Goal: Task Accomplishment & Management: Use online tool/utility

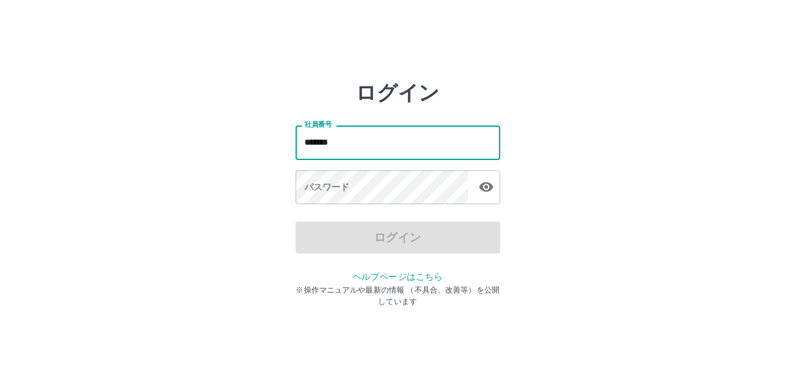
type input "*******"
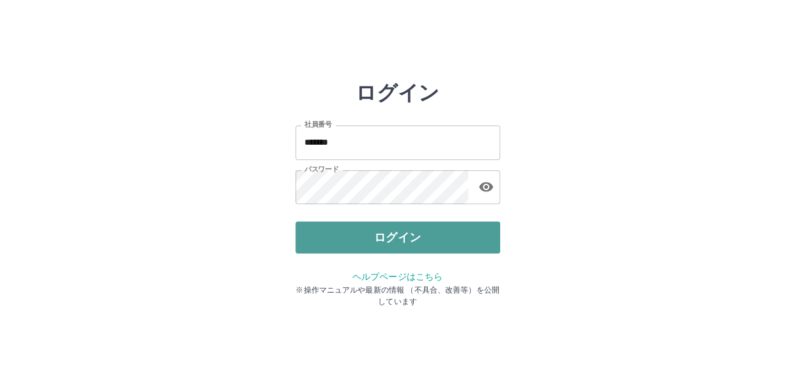
click at [391, 239] on button "ログイン" at bounding box center [397, 237] width 205 height 32
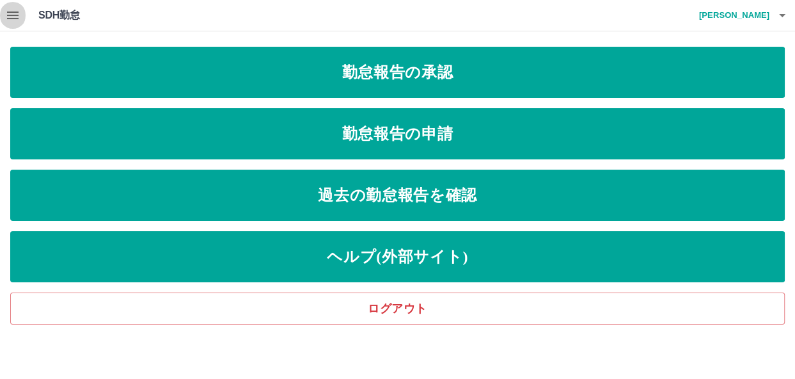
click at [13, 10] on icon "button" at bounding box center [12, 15] width 15 height 15
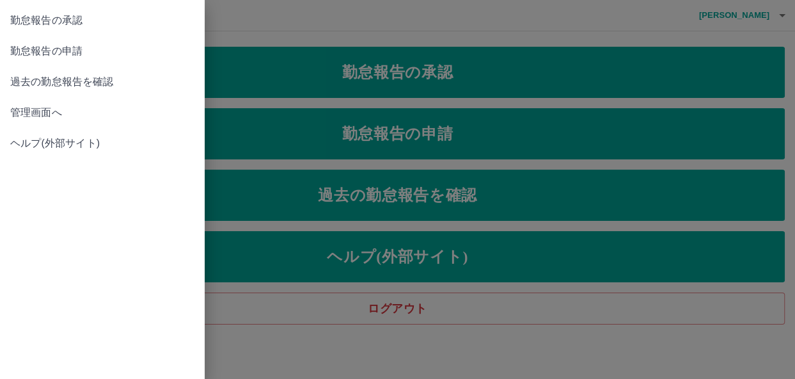
click at [46, 112] on span "管理画面へ" at bounding box center [102, 112] width 184 height 15
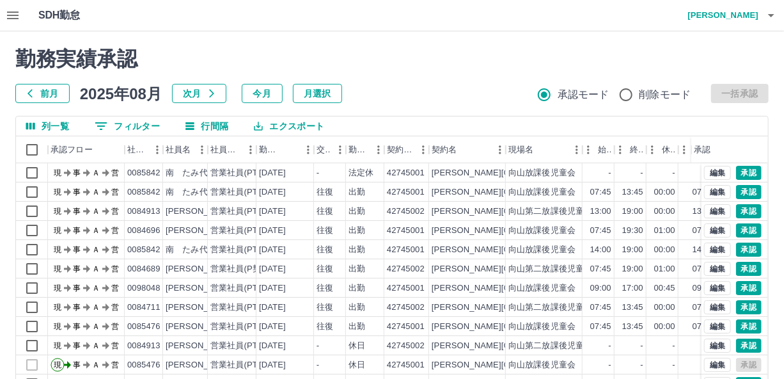
click at [133, 121] on button "0 フィルター" at bounding box center [127, 125] width 86 height 19
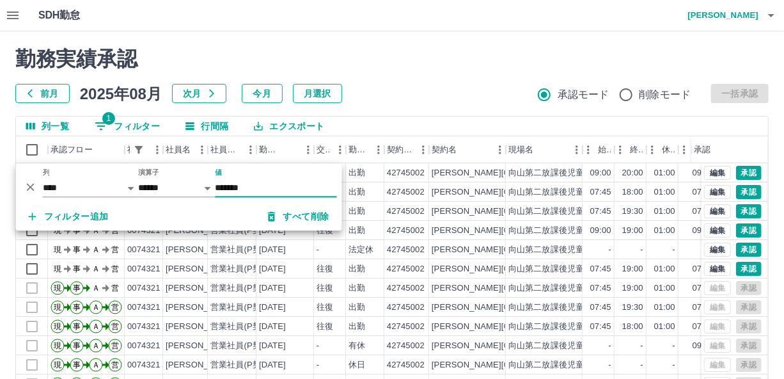
type input "*******"
click at [361, 91] on div "前月 [DATE] 次月 今月 月選択 承認モード 削除モード 一括承認" at bounding box center [391, 93] width 753 height 19
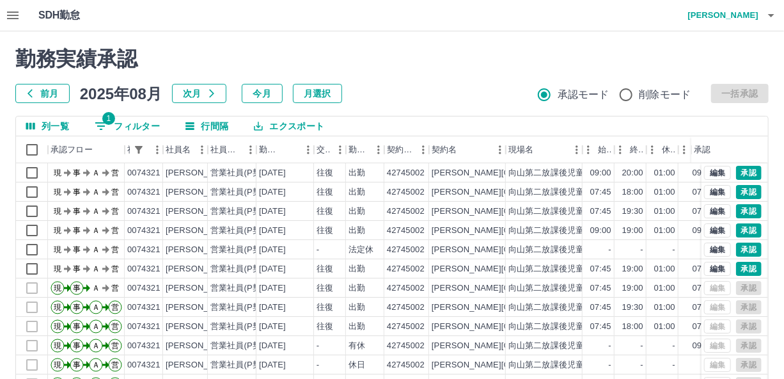
click at [133, 125] on button "1 フィルター" at bounding box center [127, 125] width 86 height 19
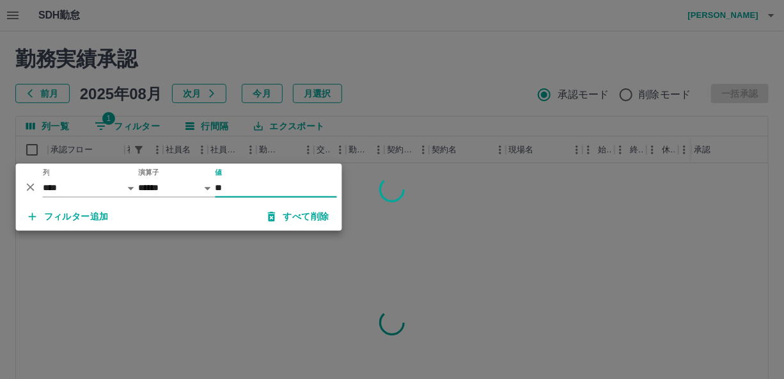
type input "*"
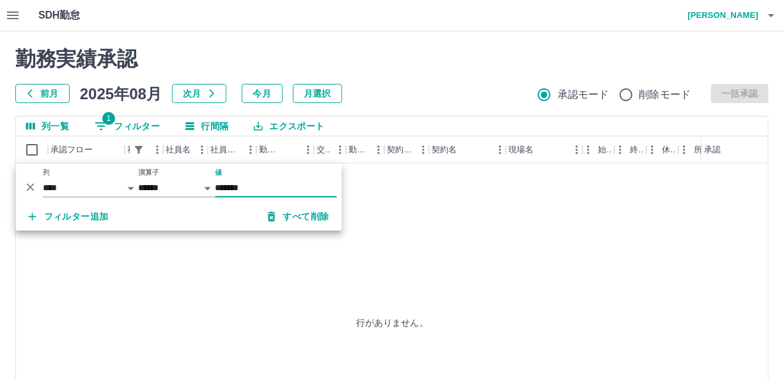
type input "*******"
click at [419, 81] on div "勤務実績承認 前月 [DATE] 次月 今月 月選択 承認モード 削除モード 一括承認" at bounding box center [391, 75] width 753 height 56
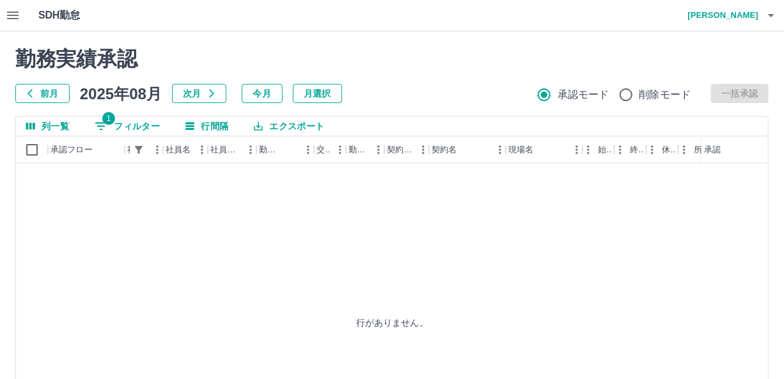
click at [129, 127] on button "1 フィルター" at bounding box center [127, 125] width 86 height 19
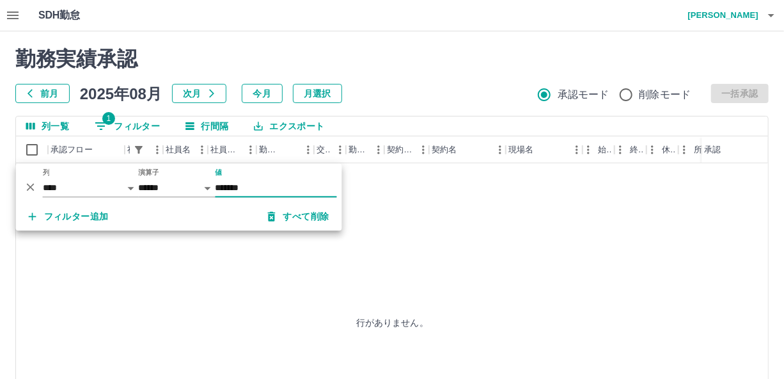
click at [263, 96] on button "今月" at bounding box center [262, 93] width 41 height 19
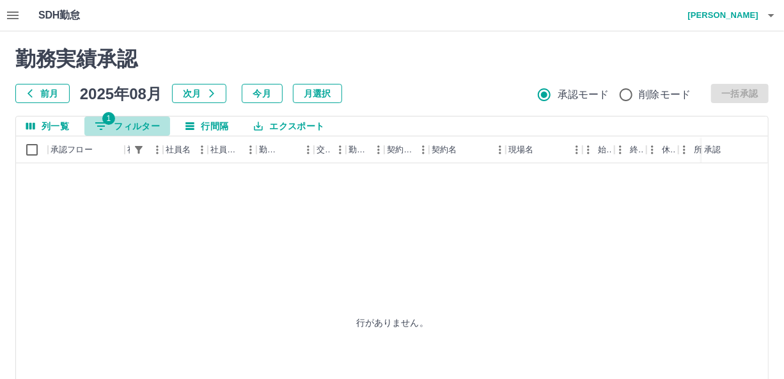
click at [152, 125] on button "1 フィルター" at bounding box center [127, 125] width 86 height 19
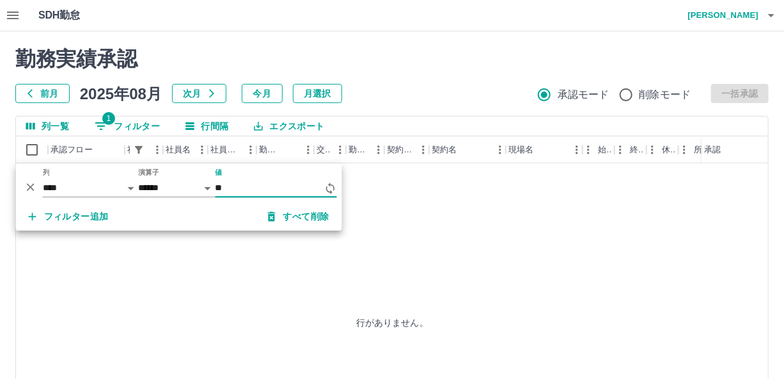
type input "*"
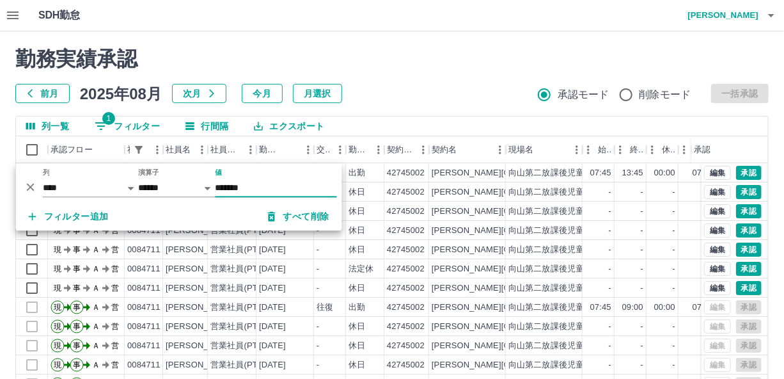
type input "*******"
click at [405, 105] on div "勤務実績承認 前月 [DATE] 次月 今月 月選択 承認モード 削除モード 一括承認 列一覧 1 フィルター 行間隔 エクスポート 承認フロー 社員番号 社…" at bounding box center [392, 285] width 784 height 509
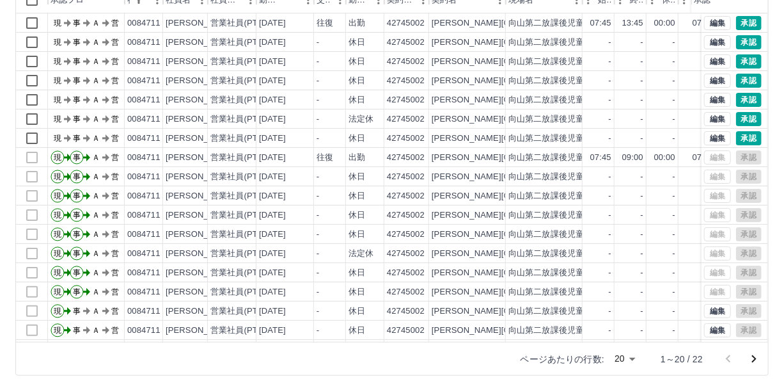
scroll to position [162, 0]
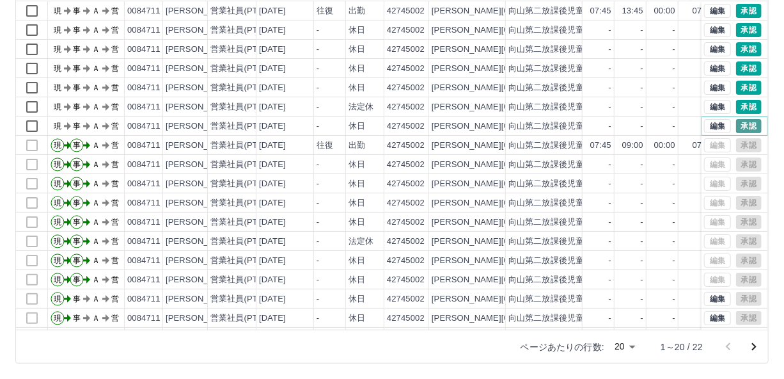
click at [745, 128] on button "承認" at bounding box center [749, 126] width 26 height 14
click at [744, 105] on button "承認" at bounding box center [749, 107] width 26 height 14
click at [741, 86] on button "承認" at bounding box center [749, 88] width 26 height 14
click at [738, 66] on button "承認" at bounding box center [749, 68] width 26 height 14
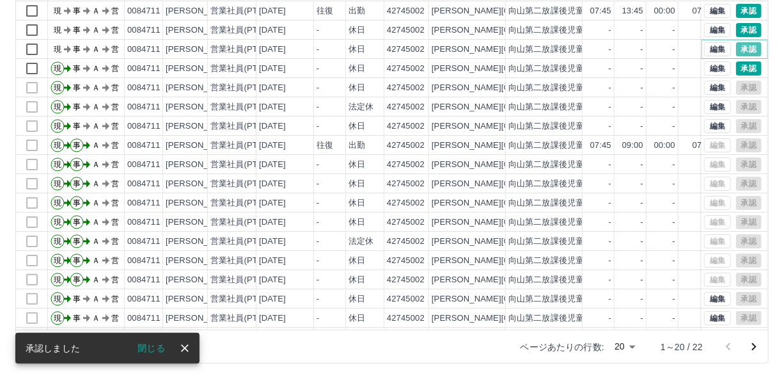
click at [736, 50] on button "承認" at bounding box center [749, 49] width 26 height 14
click at [740, 29] on button "承認" at bounding box center [749, 30] width 26 height 14
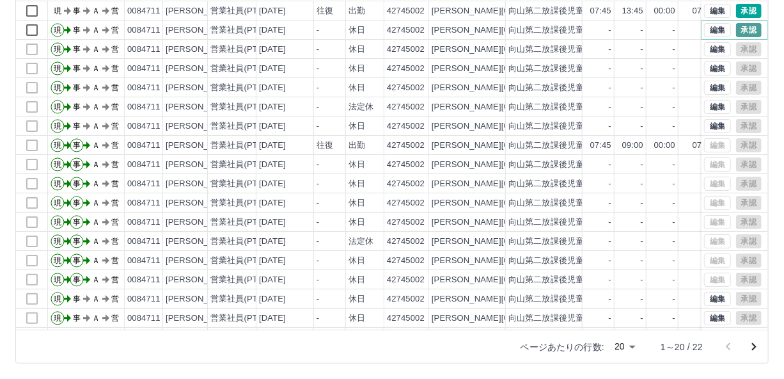
click at [740, 27] on button "承認" at bounding box center [749, 30] width 26 height 14
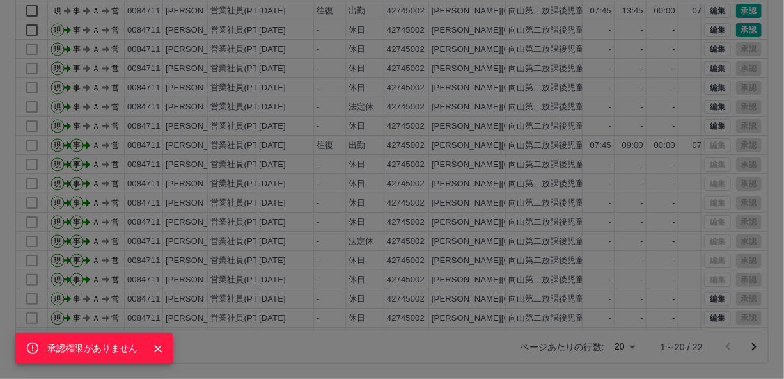
click at [160, 345] on icon "Close" at bounding box center [158, 349] width 8 height 8
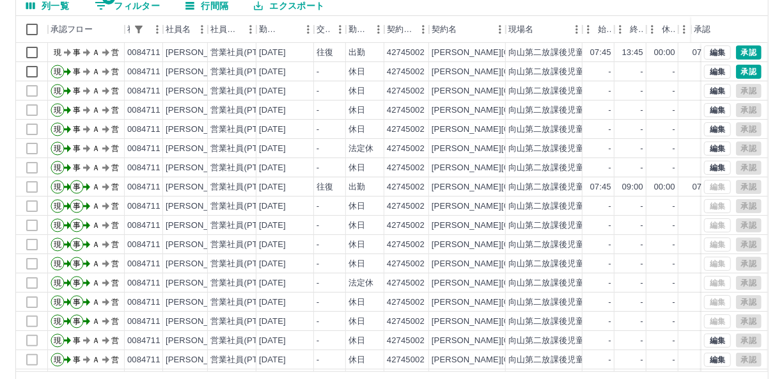
scroll to position [98, 0]
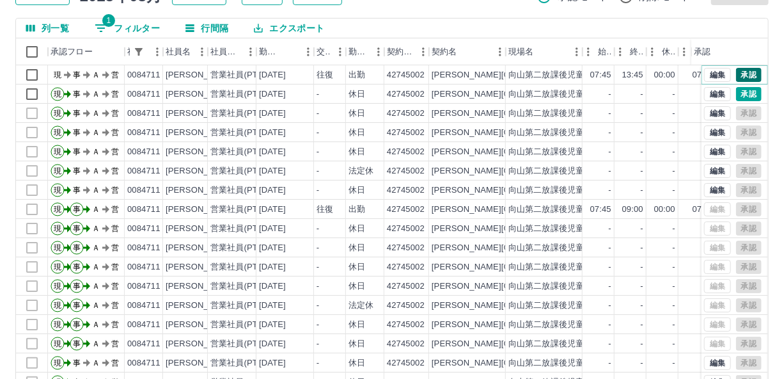
click at [746, 69] on button "承認" at bounding box center [749, 75] width 26 height 14
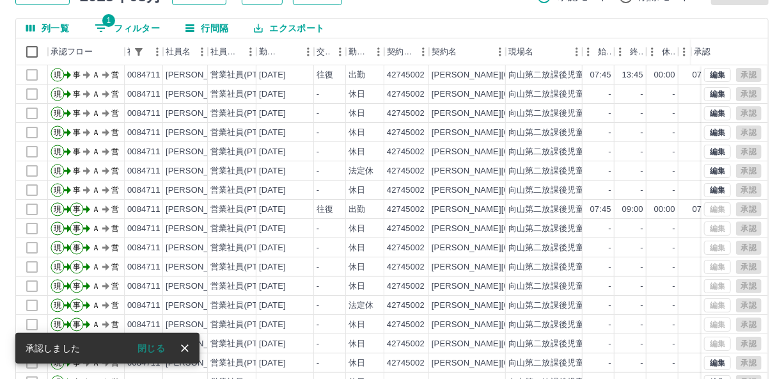
click at [182, 346] on icon "close" at bounding box center [184, 347] width 13 height 13
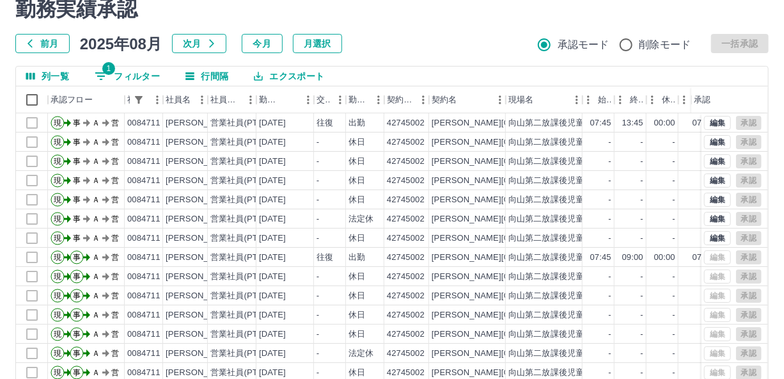
scroll to position [0, 0]
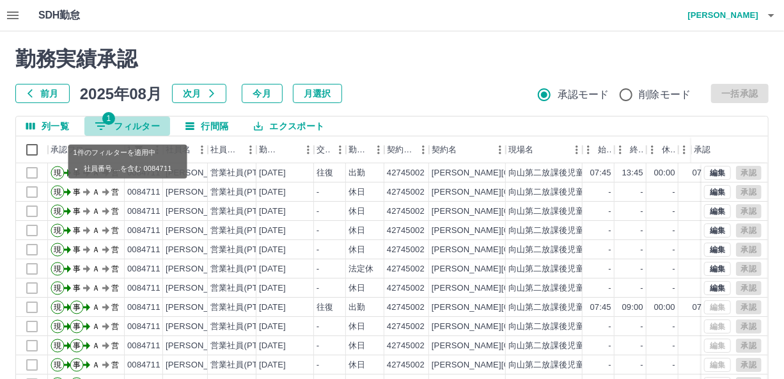
click at [126, 116] on button "1 フィルター" at bounding box center [127, 125] width 86 height 19
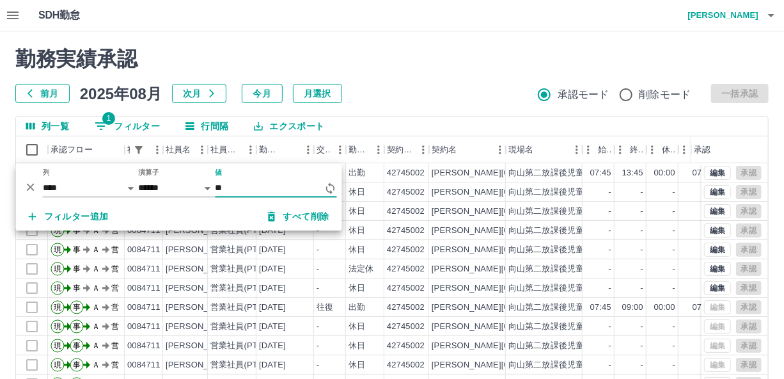
type input "*"
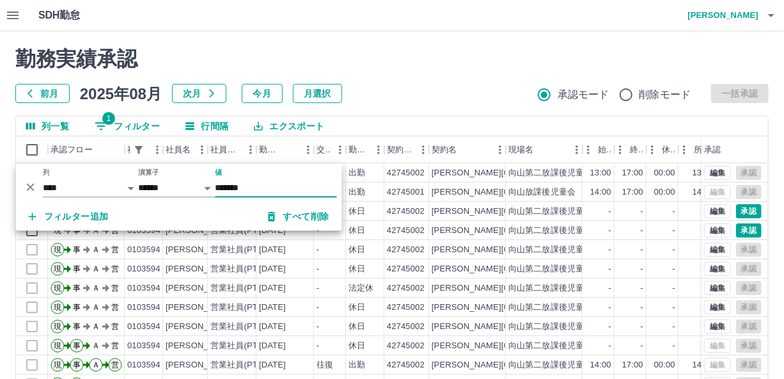
type input "*******"
click at [375, 58] on h2 "勤務実績承認" at bounding box center [391, 59] width 753 height 24
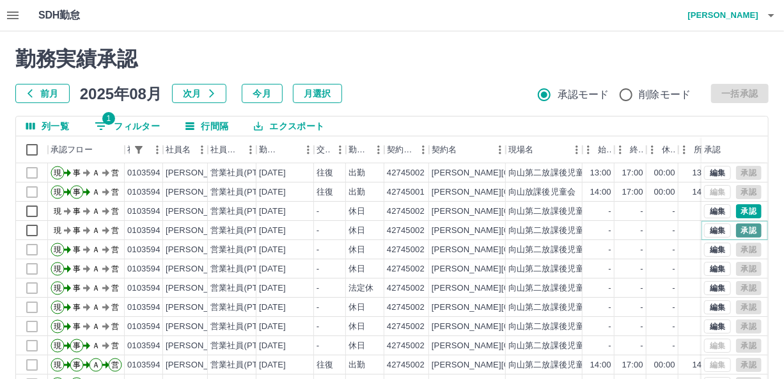
click at [754, 233] on button "承認" at bounding box center [749, 230] width 26 height 14
click at [754, 212] on button "承認" at bounding box center [749, 211] width 26 height 14
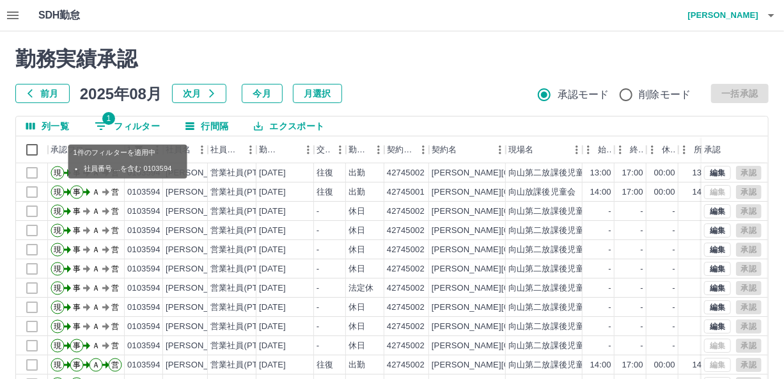
click at [146, 127] on button "1 フィルター" at bounding box center [127, 125] width 86 height 19
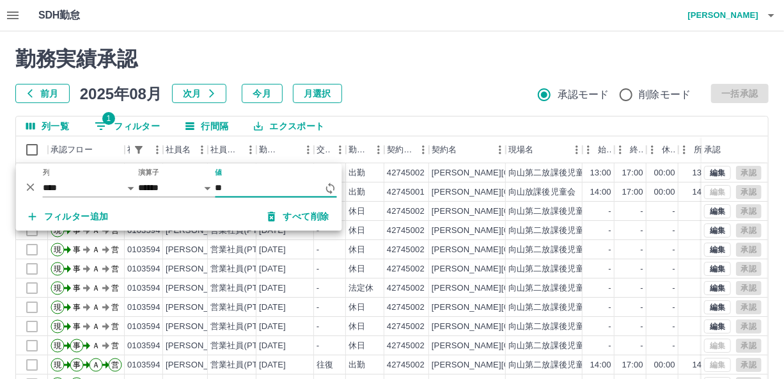
type input "*"
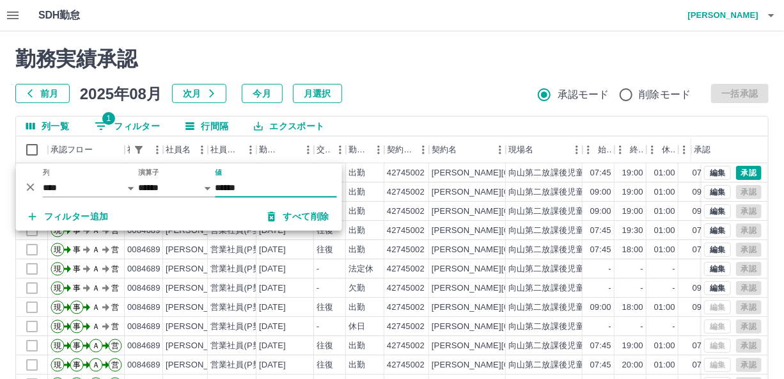
type input "******"
click at [400, 93] on div "前月 [DATE] 次月 今月 月選択 承認モード 削除モード 一括承認" at bounding box center [391, 93] width 753 height 19
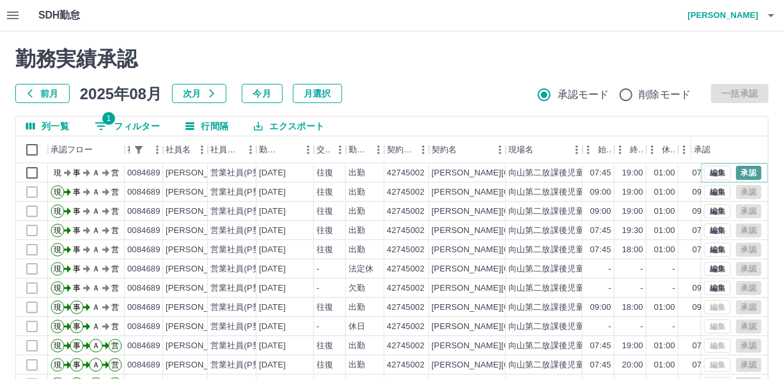
click at [740, 172] on button "承認" at bounding box center [749, 173] width 26 height 14
click at [152, 122] on button "1 フィルター" at bounding box center [127, 125] width 86 height 19
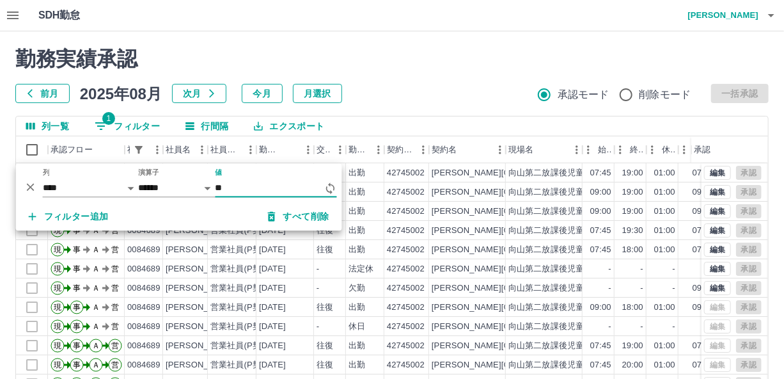
type input "*"
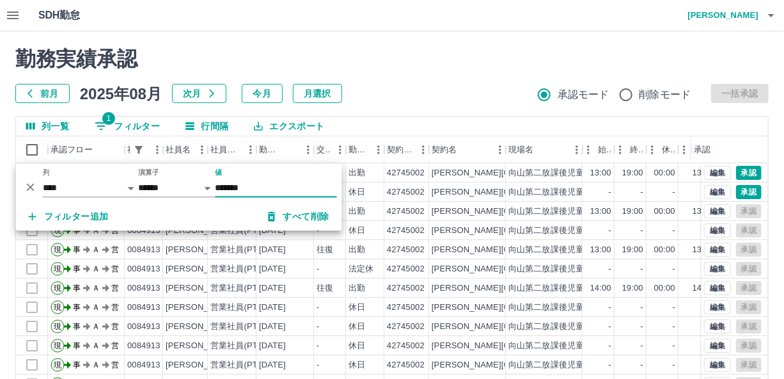
type input "*******"
click at [404, 84] on div "前月 [DATE] 次月 今月 月選択 承認モード 削除モード 一括承認" at bounding box center [391, 93] width 753 height 19
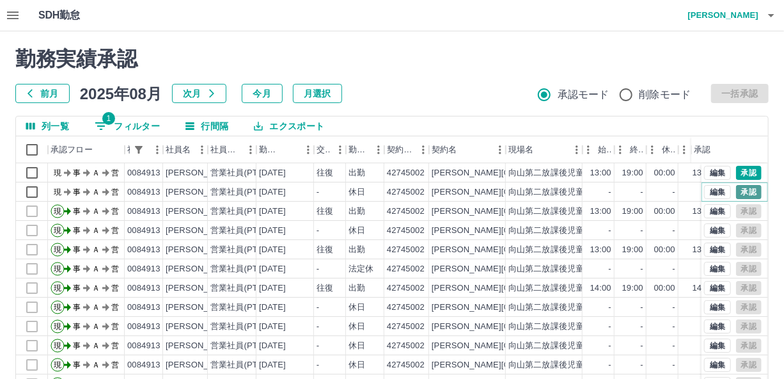
click at [741, 197] on button "承認" at bounding box center [749, 192] width 26 height 14
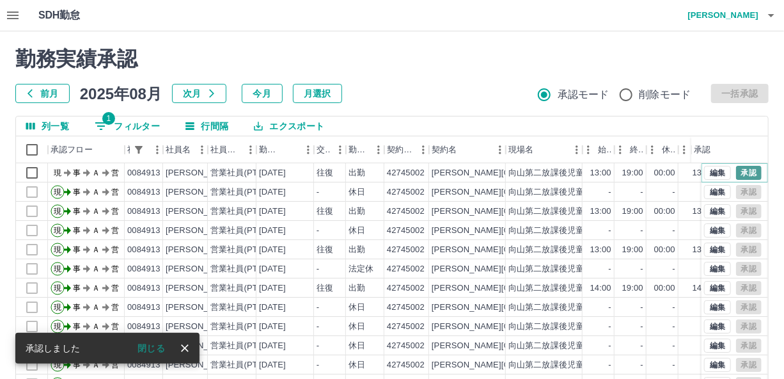
click at [742, 176] on button "承認" at bounding box center [749, 173] width 26 height 14
click at [189, 343] on icon "close" at bounding box center [184, 347] width 13 height 13
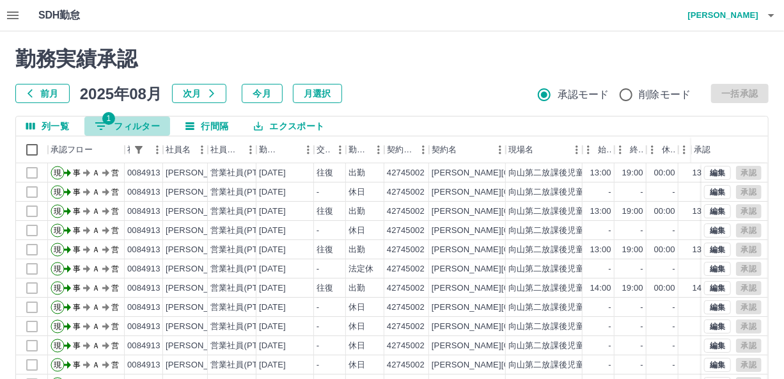
click at [143, 125] on button "1 フィルター" at bounding box center [127, 125] width 86 height 19
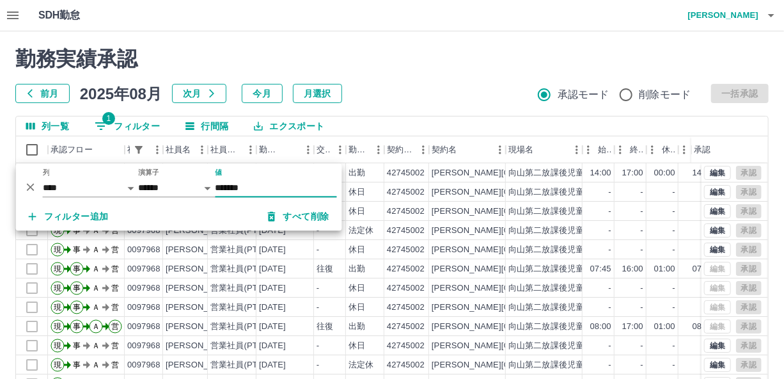
type input "*******"
click at [384, 95] on div "前月 [DATE] 次月 今月 月選択 承認モード 削除モード 一括承認" at bounding box center [391, 93] width 753 height 19
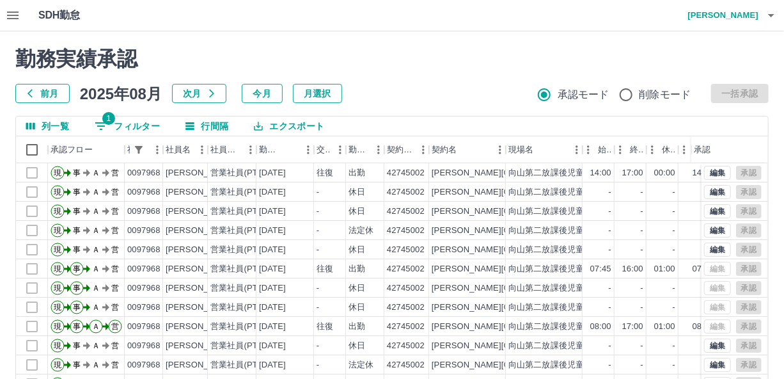
click at [150, 126] on button "1 フィルター" at bounding box center [127, 125] width 86 height 19
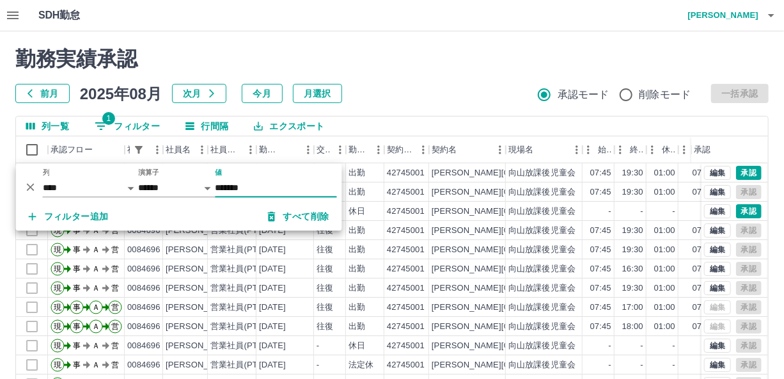
type input "*******"
click at [432, 74] on div "勤務実績承認 前月 [DATE] 次月 今月 月選択 承認モード 削除モード 一括承認" at bounding box center [391, 75] width 753 height 56
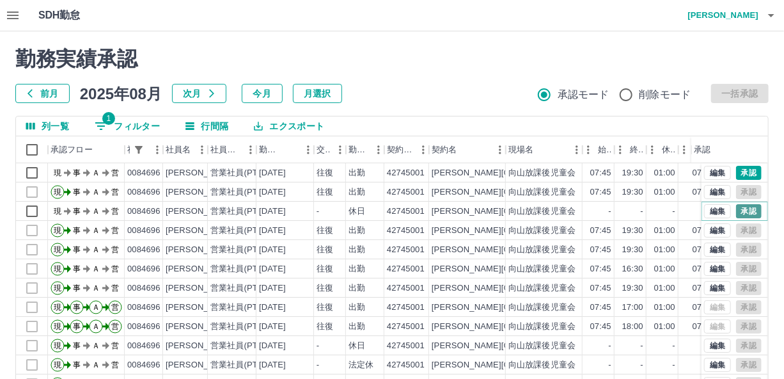
click at [742, 208] on button "承認" at bounding box center [749, 211] width 26 height 14
click at [736, 169] on button "承認" at bounding box center [749, 173] width 26 height 14
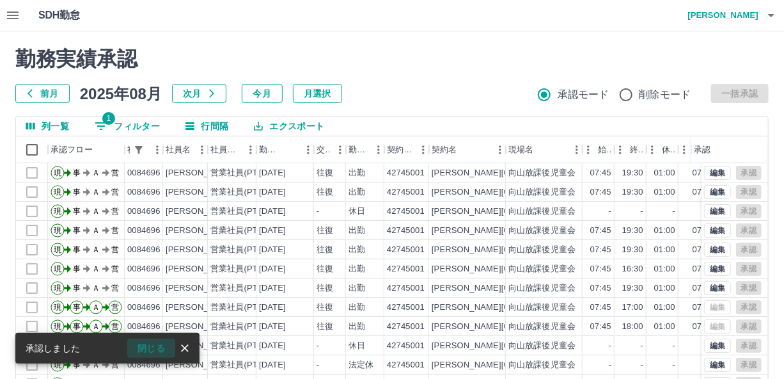
click at [144, 351] on button "閉じる" at bounding box center [151, 347] width 48 height 19
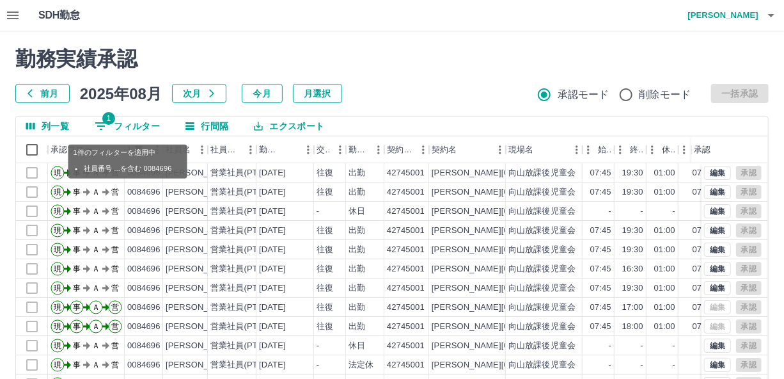
click at [156, 124] on button "1 フィルター" at bounding box center [127, 125] width 86 height 19
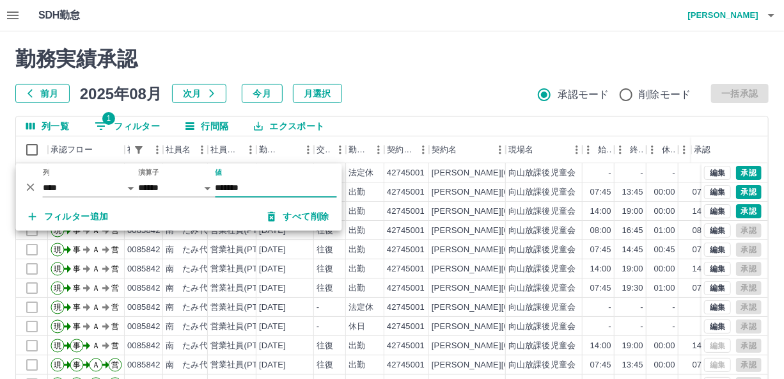
type input "*******"
click at [425, 66] on h2 "勤務実績承認" at bounding box center [391, 59] width 753 height 24
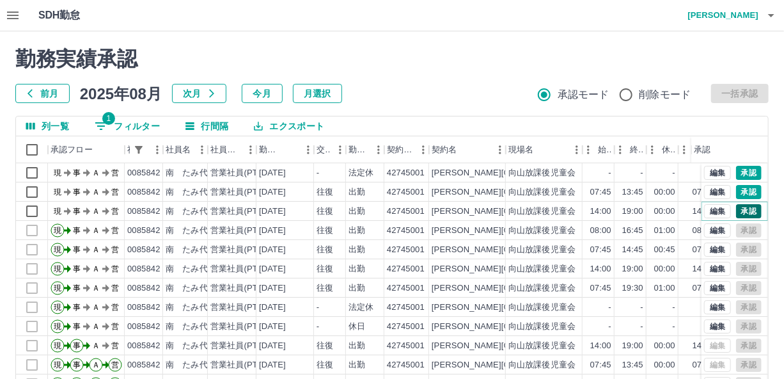
click at [742, 212] on button "承認" at bounding box center [749, 211] width 26 height 14
click at [741, 189] on button "承認" at bounding box center [749, 192] width 26 height 14
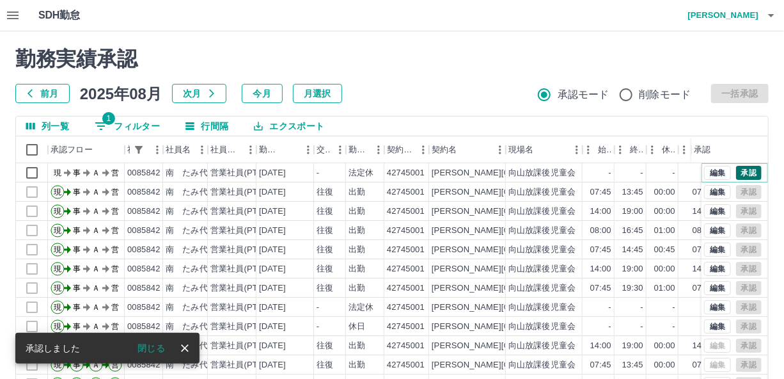
click at [736, 169] on button "承認" at bounding box center [749, 173] width 26 height 14
drag, startPoint x: 158, startPoint y: 350, endPoint x: 144, endPoint y: 145, distance: 205.1
click at [158, 348] on button "閉じる" at bounding box center [151, 347] width 48 height 19
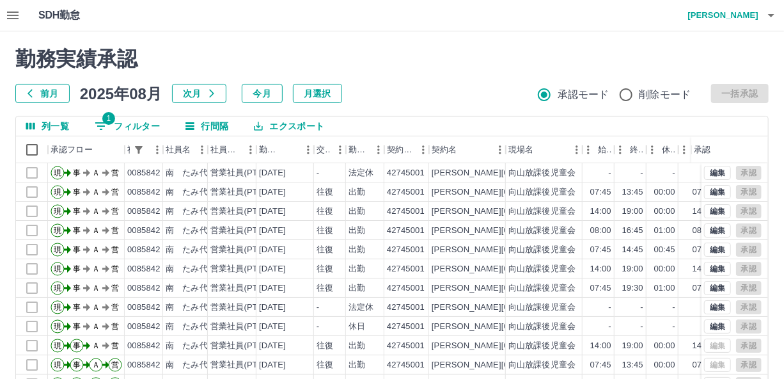
click at [146, 121] on button "1 フィルター" at bounding box center [127, 125] width 86 height 19
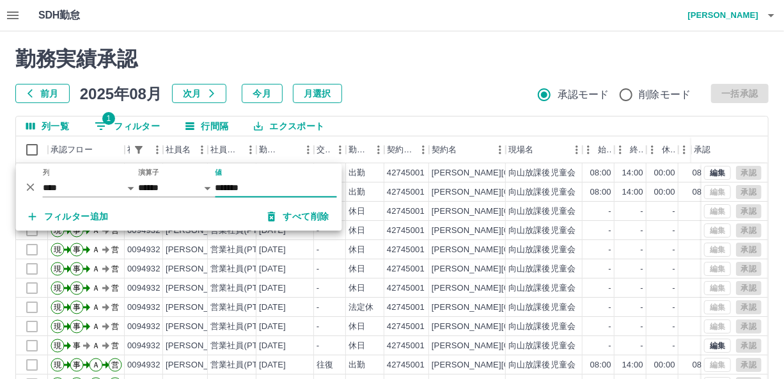
type input "*******"
click at [437, 70] on h2 "勤務実績承認" at bounding box center [391, 59] width 753 height 24
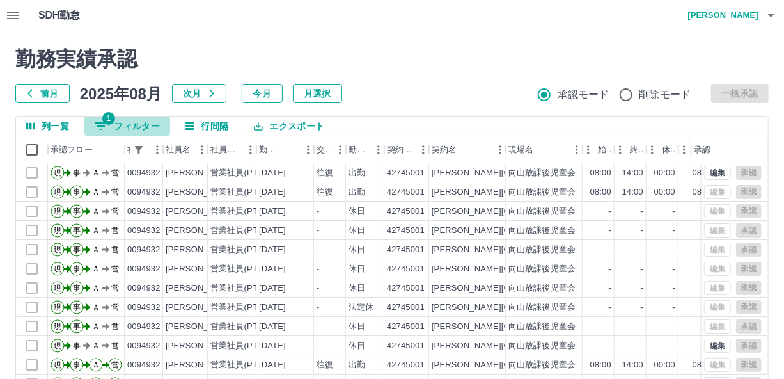
click at [129, 121] on button "1 フィルター" at bounding box center [127, 125] width 86 height 19
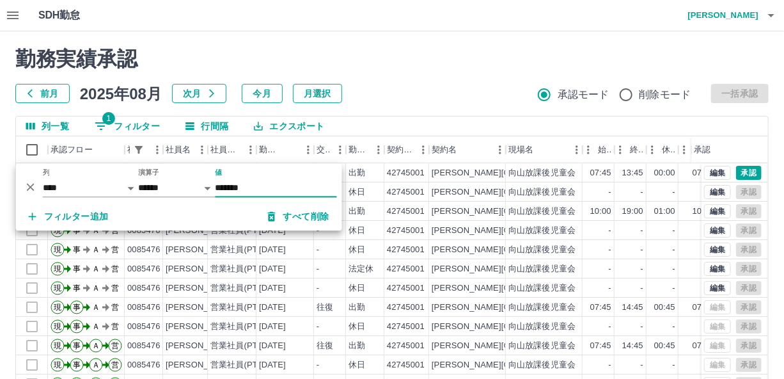
type input "*******"
click at [432, 76] on div "勤務実績承認 前月 [DATE] 次月 今月 月選択 承認モード 削除モード 一括承認" at bounding box center [391, 75] width 753 height 56
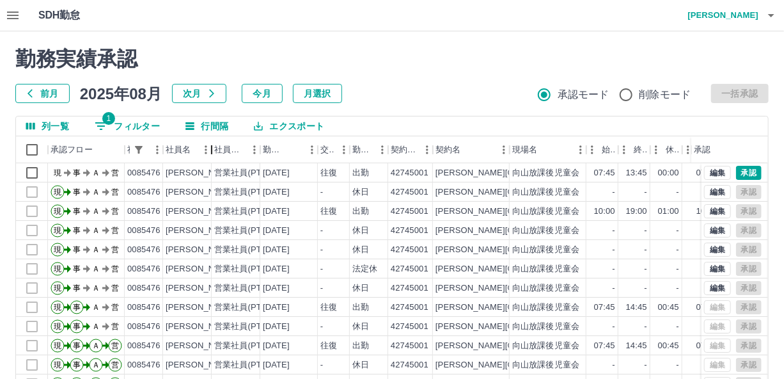
click at [212, 154] on div "社員名" at bounding box center [211, 149] width 15 height 27
click at [738, 166] on button "承認" at bounding box center [749, 173] width 26 height 14
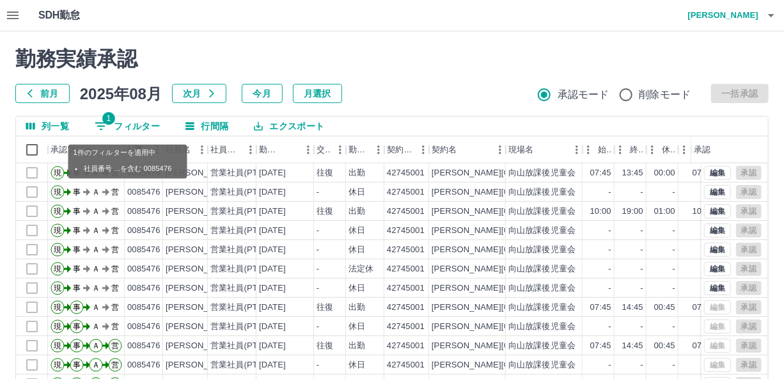
click at [127, 124] on button "1 フィルター" at bounding box center [127, 125] width 86 height 19
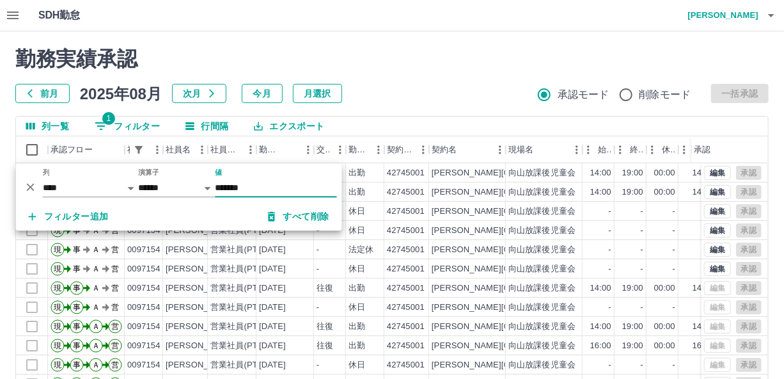
type input "*******"
click at [435, 90] on div "前月 [DATE] 次月 今月 月選択 承認モード 削除モード 一括承認" at bounding box center [391, 93] width 753 height 19
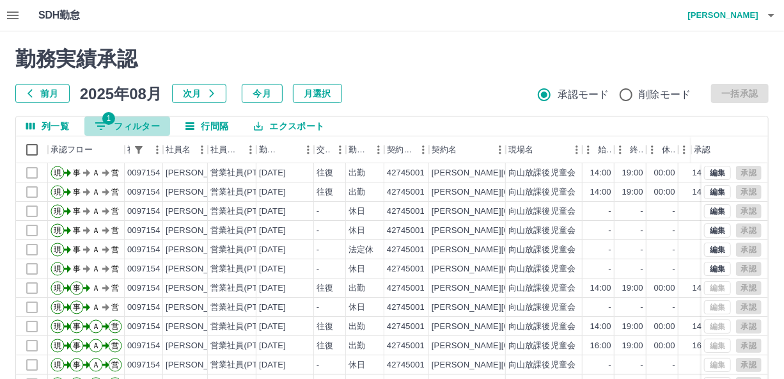
click at [146, 125] on button "1 フィルター" at bounding box center [127, 125] width 86 height 19
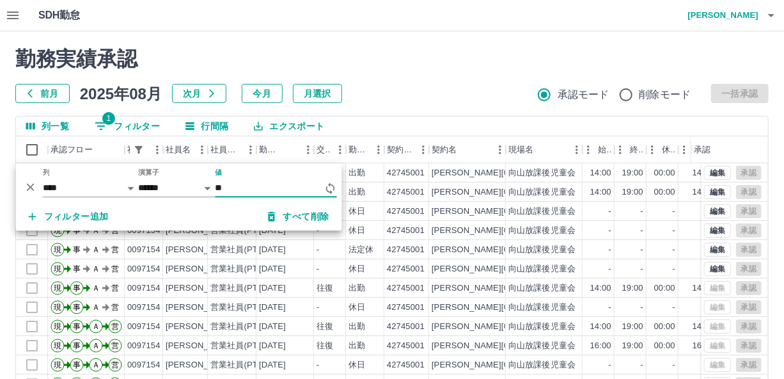
type input "*"
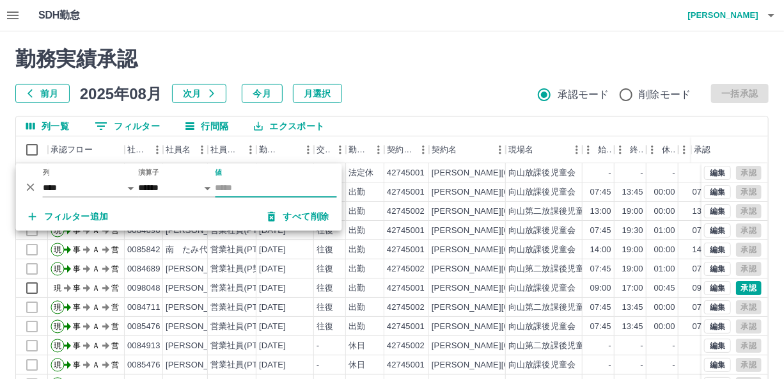
click at [371, 91] on div "前月 [DATE] 次月 今月 月選択 承認モード 削除モード 一括承認" at bounding box center [391, 93] width 753 height 19
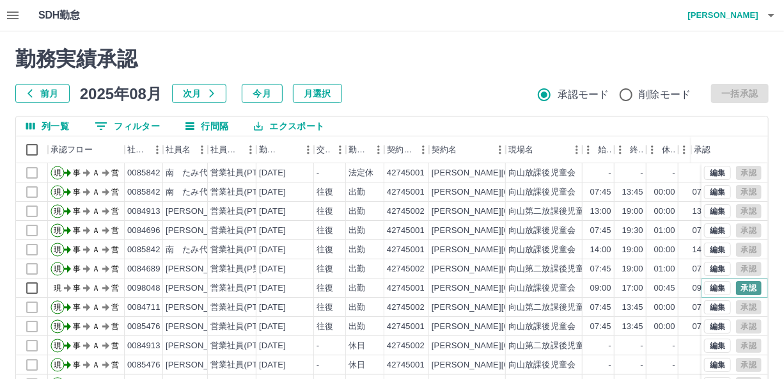
click at [744, 290] on button "承認" at bounding box center [749, 288] width 26 height 14
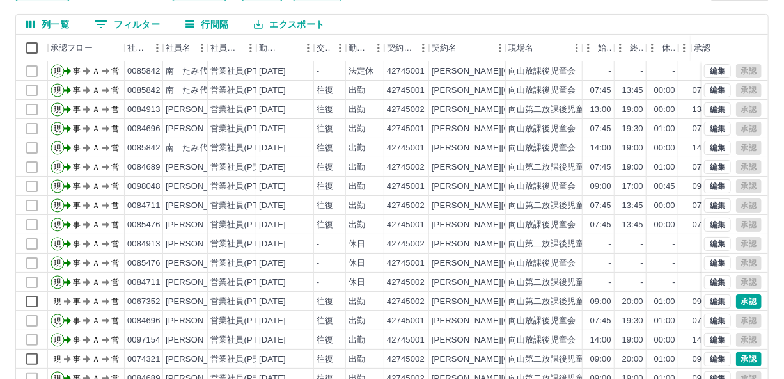
scroll to position [162, 0]
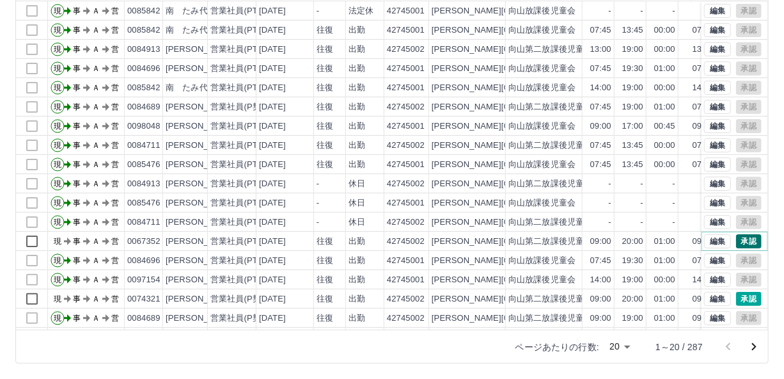
click at [736, 240] on button "承認" at bounding box center [749, 241] width 26 height 14
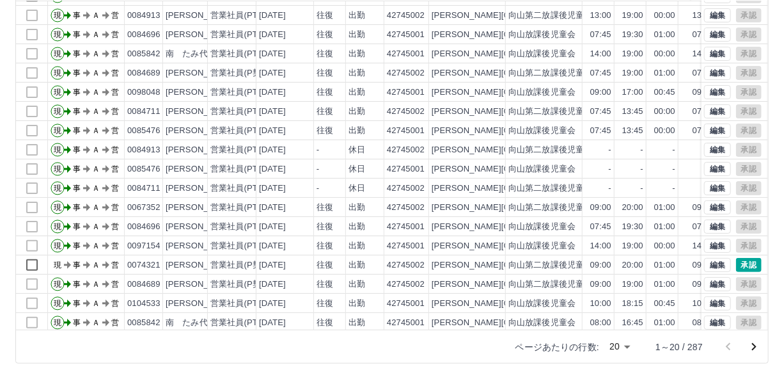
scroll to position [65, 0]
